Goal: Task Accomplishment & Management: Use online tool/utility

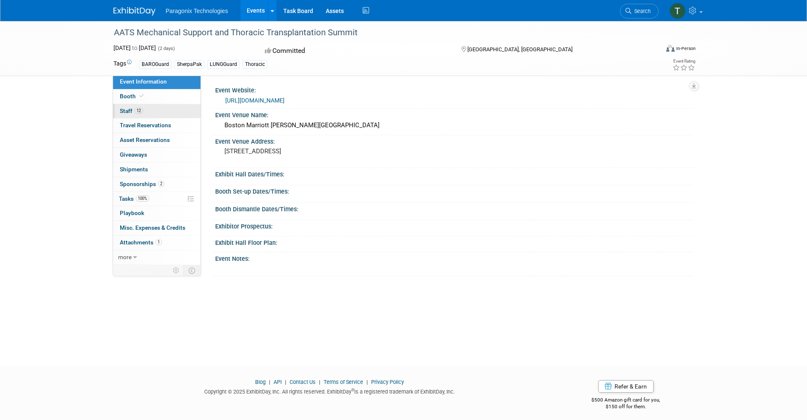
click at [137, 108] on span "12" at bounding box center [139, 111] width 8 height 6
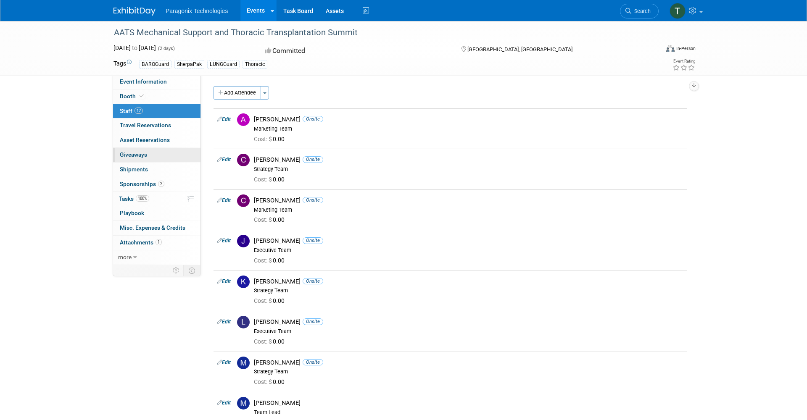
click at [162, 151] on link "0 Giveaways 0" at bounding box center [156, 155] width 87 height 14
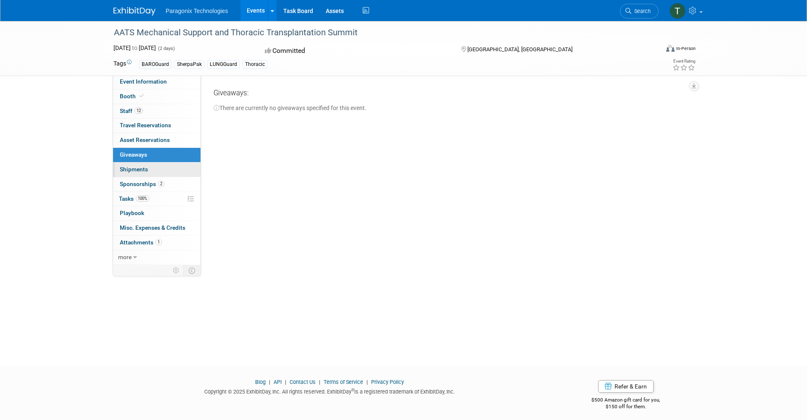
click at [154, 163] on link "0 Shipments 0" at bounding box center [156, 170] width 87 height 14
click at [143, 181] on span "Sponsorships 2" at bounding box center [142, 184] width 45 height 7
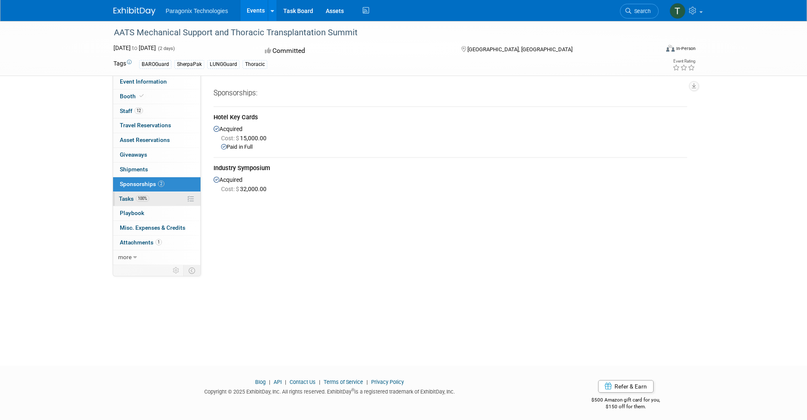
click at [135, 196] on span "Tasks 100%" at bounding box center [134, 199] width 30 height 7
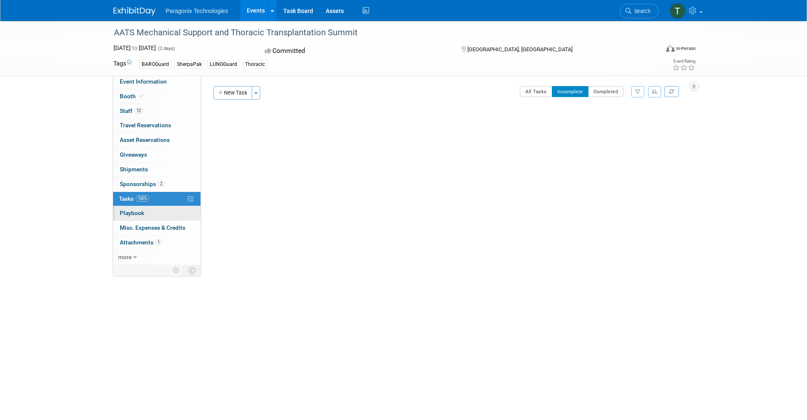
click at [137, 206] on link "0 Playbook 0" at bounding box center [156, 213] width 87 height 14
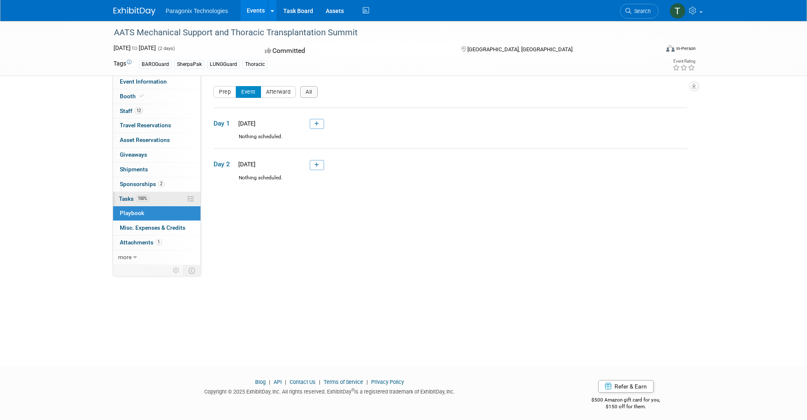
click at [137, 196] on span "100%" at bounding box center [142, 199] width 13 height 6
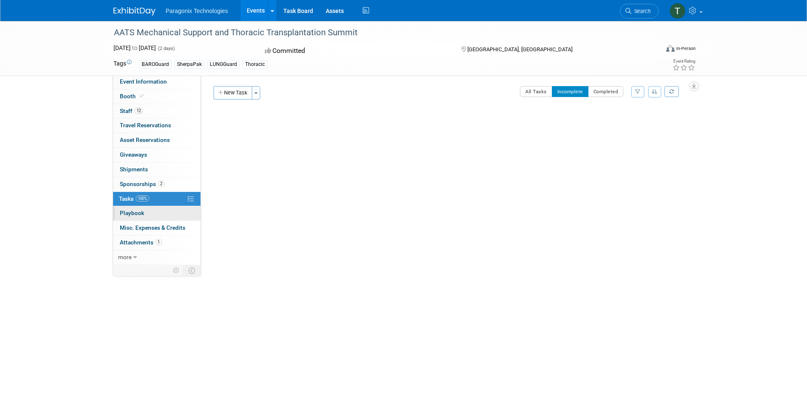
click at [133, 210] on span "Playbook 0" at bounding box center [132, 213] width 24 height 7
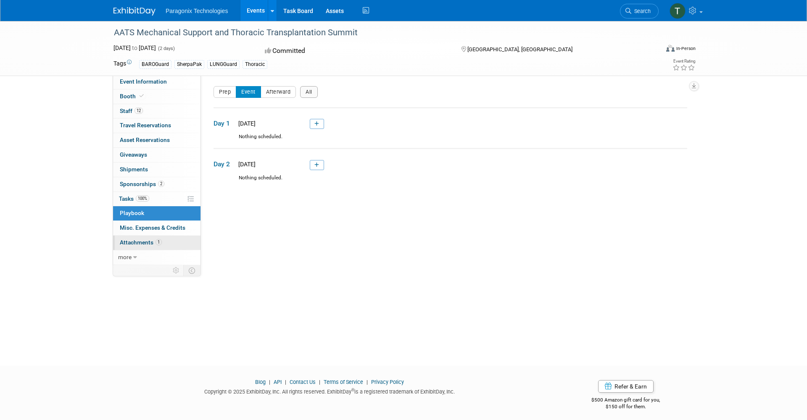
click at [137, 239] on span "Attachments 1" at bounding box center [141, 242] width 42 height 7
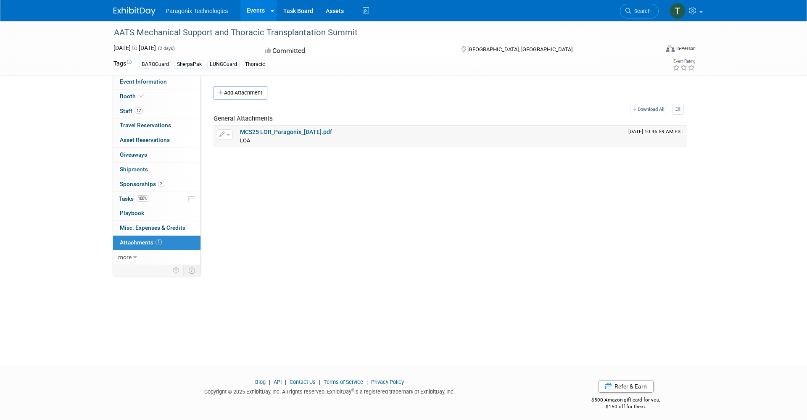
click at [275, 130] on link "MCS25 LOR_Paragonix_[DATE].pdf" at bounding box center [286, 132] width 92 height 7
click at [129, 254] on span "more" at bounding box center [124, 257] width 13 height 7
click at [139, 270] on span "Event Binder (.pdf export)" at bounding box center [153, 272] width 67 height 7
